Goal: Navigation & Orientation: Find specific page/section

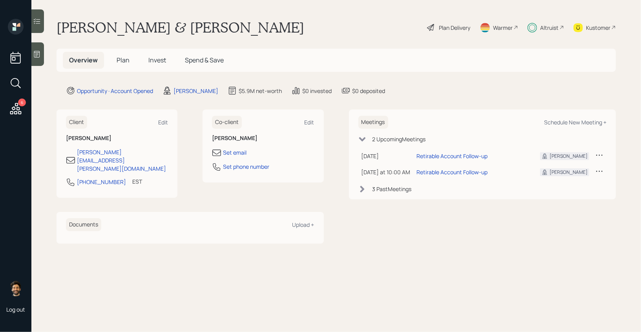
click at [115, 67] on h5 "Plan" at bounding box center [123, 60] width 26 height 17
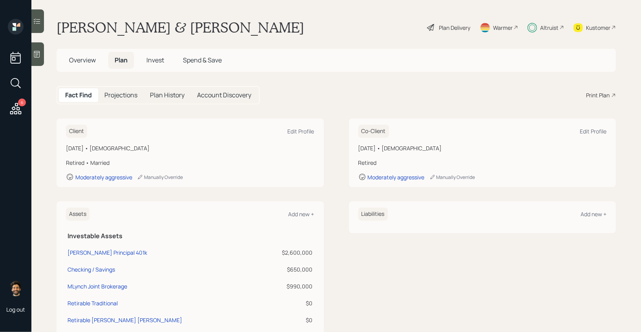
click at [162, 62] on span "Invest" at bounding box center [156, 60] width 18 height 9
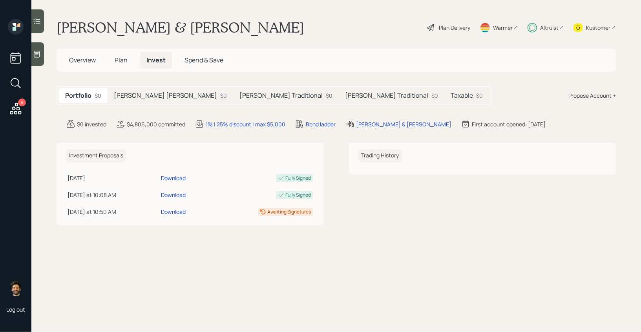
click at [22, 106] on icon at bounding box center [16, 109] width 14 height 14
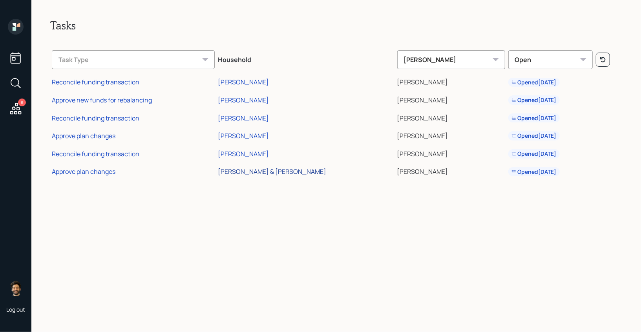
click at [262, 170] on div "[PERSON_NAME] & [PERSON_NAME]" at bounding box center [272, 171] width 108 height 9
